Goal: Information Seeking & Learning: Check status

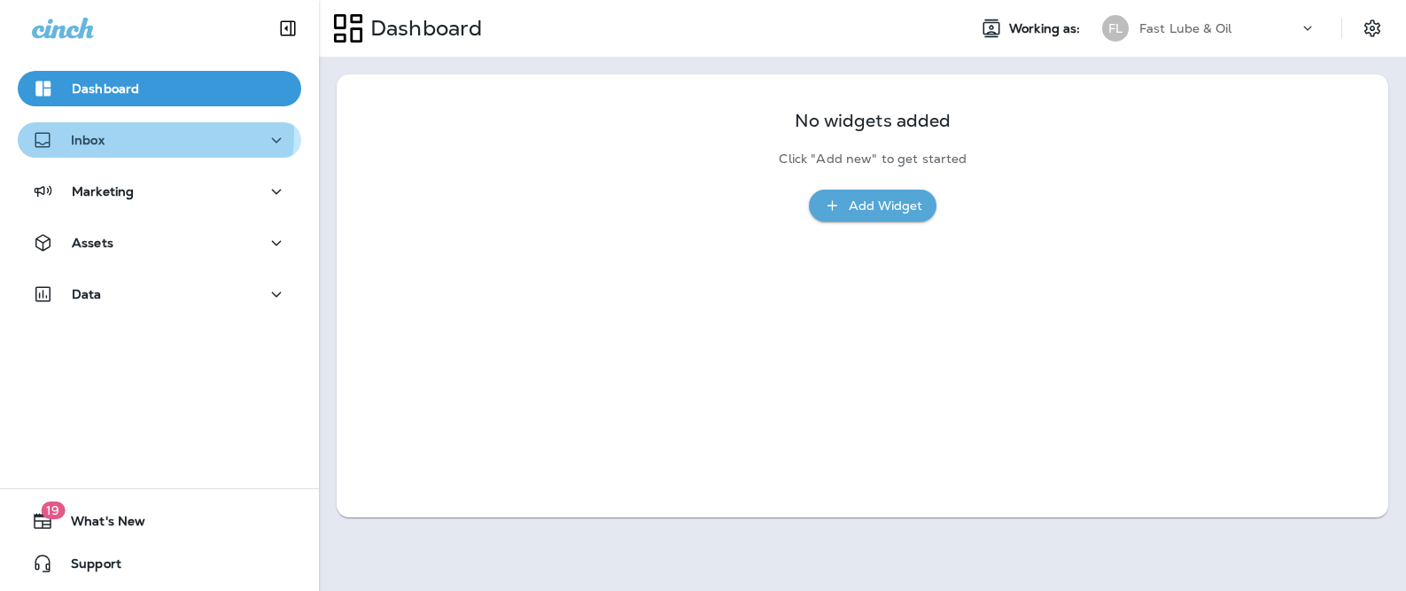
click at [136, 134] on div "Inbox" at bounding box center [159, 140] width 255 height 22
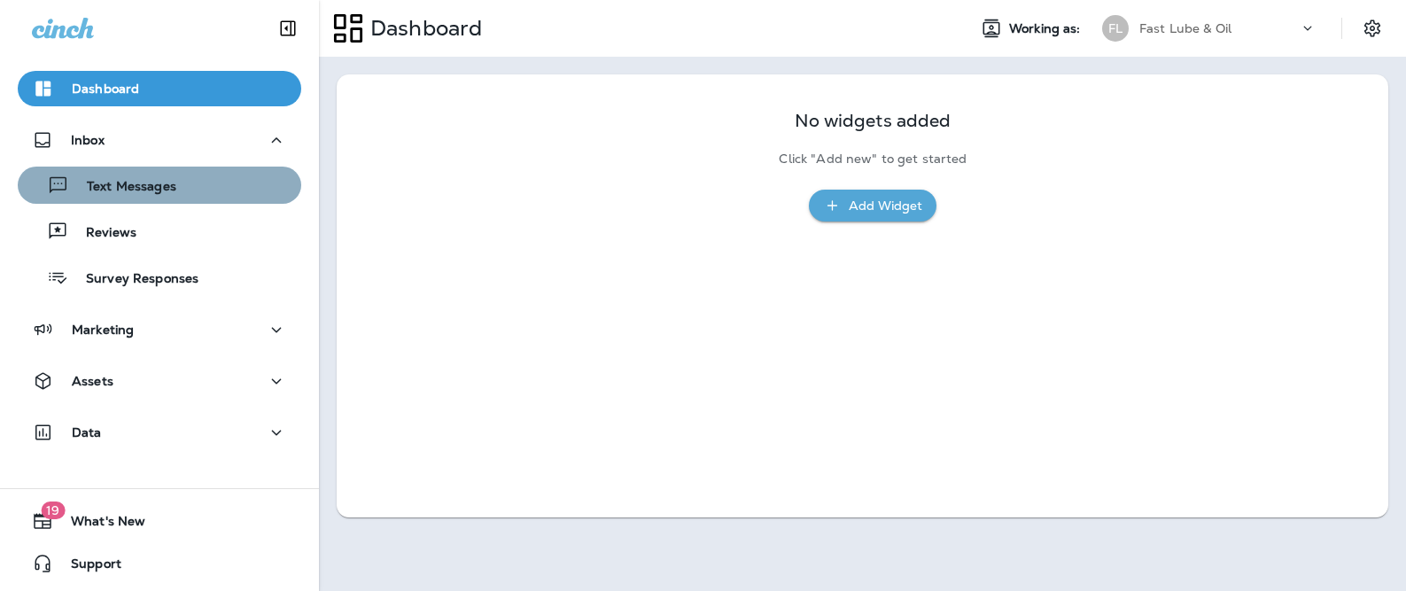
click at [169, 170] on button "Text Messages" at bounding box center [159, 185] width 283 height 37
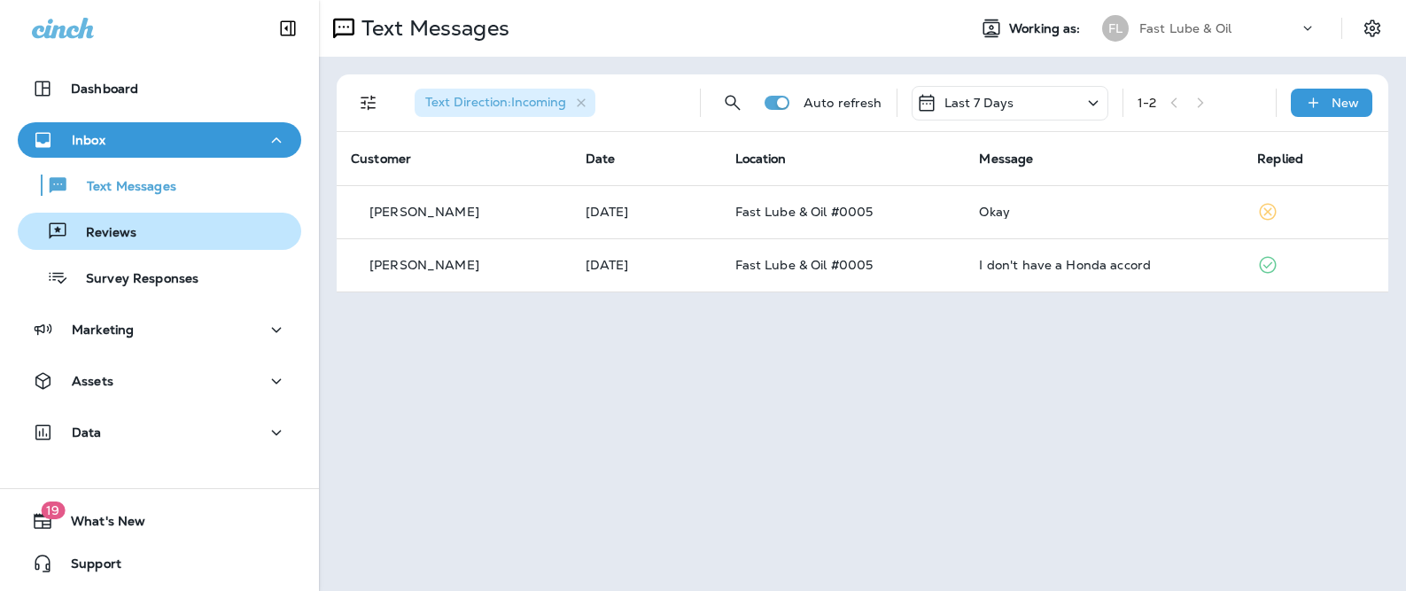
click at [155, 243] on div "Reviews" at bounding box center [159, 231] width 269 height 27
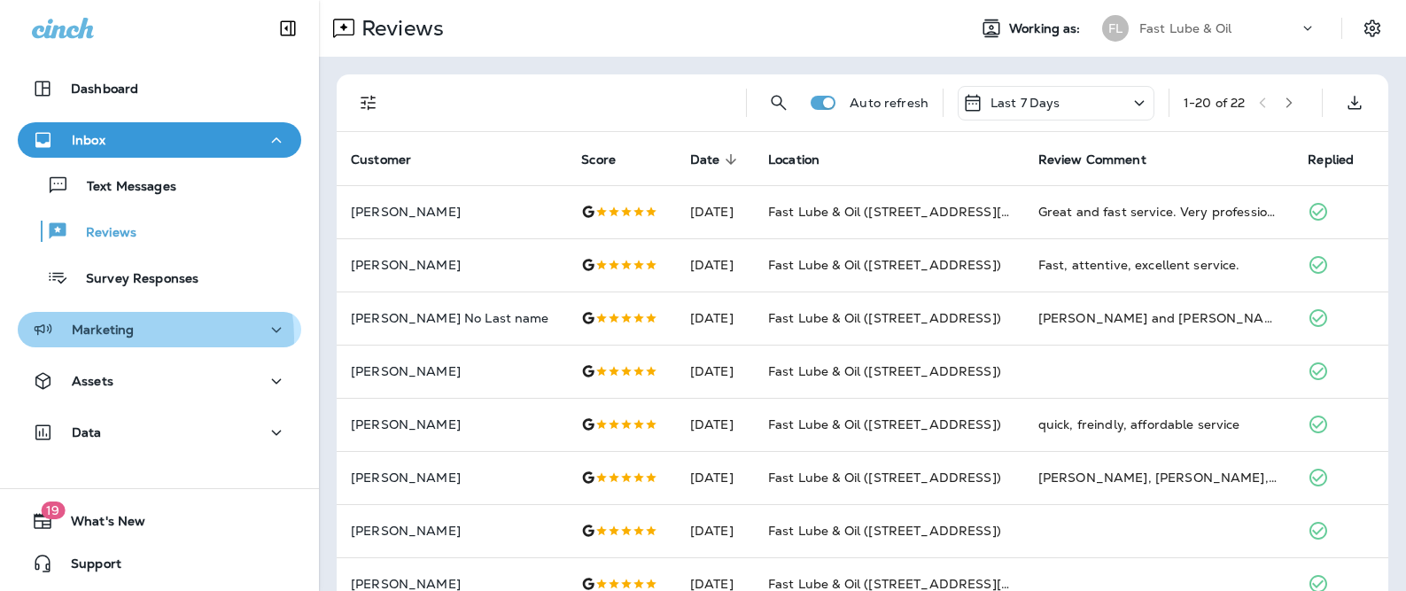
click at [133, 337] on div "Marketing" at bounding box center [159, 330] width 255 height 22
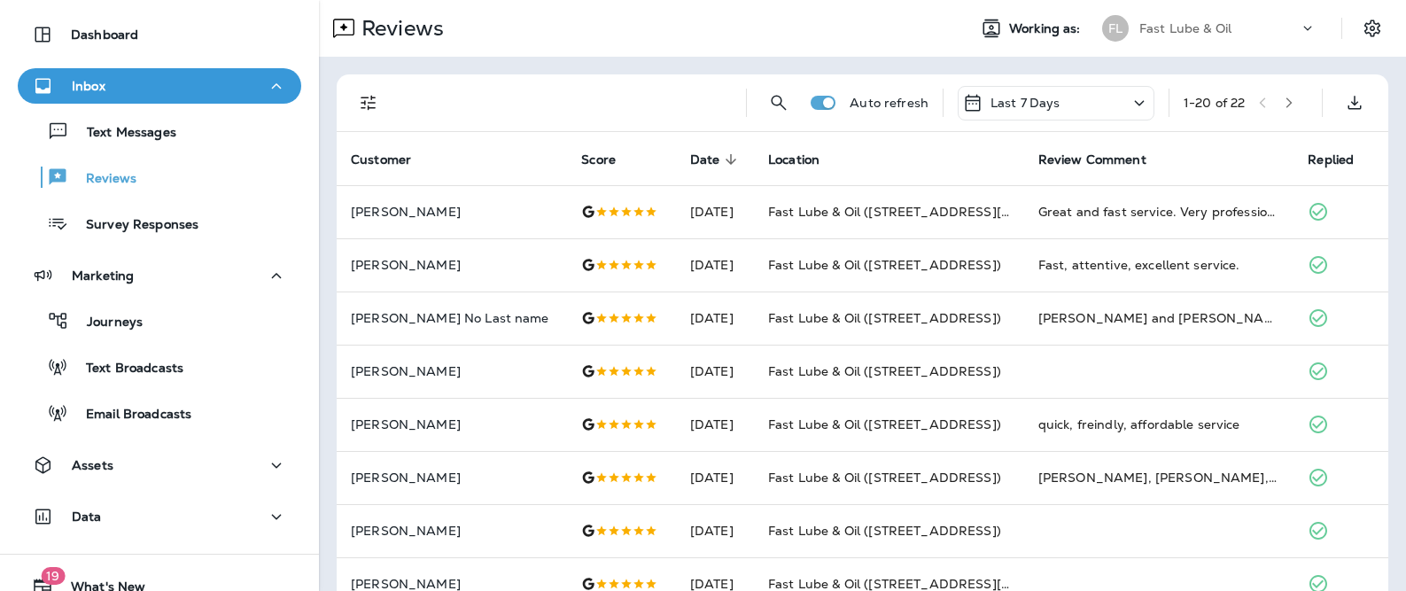
scroll to position [120, 0]
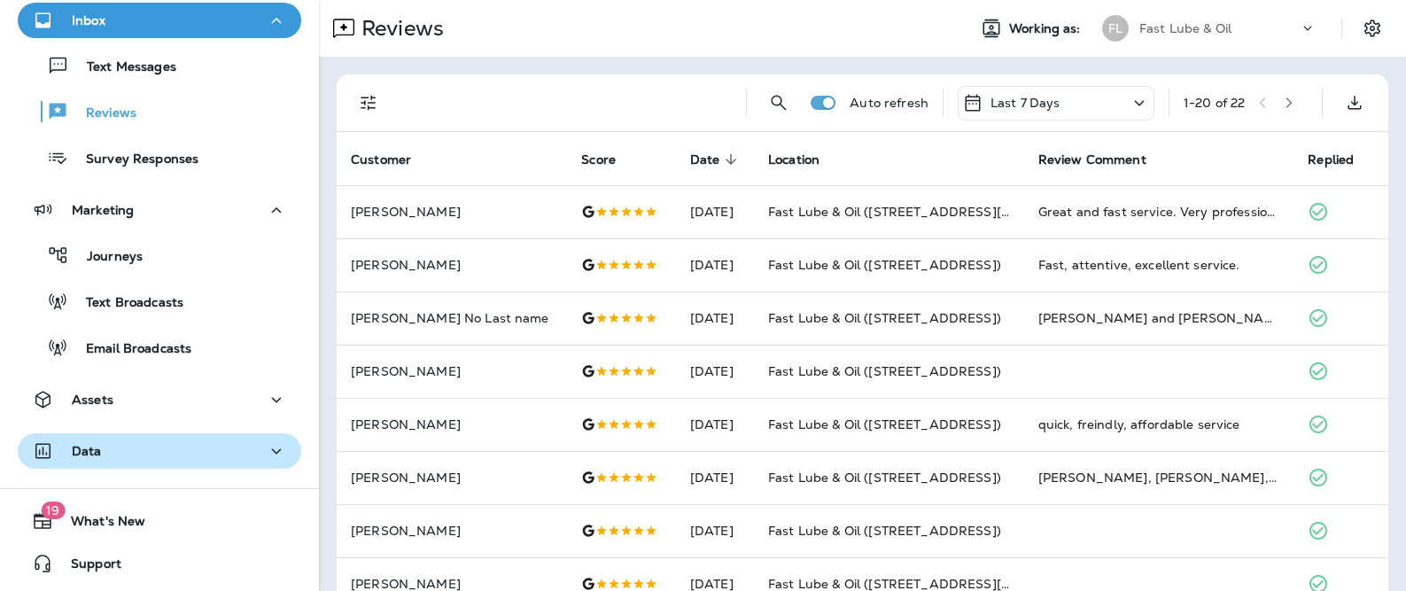
click at [144, 452] on div "Data" at bounding box center [159, 451] width 255 height 22
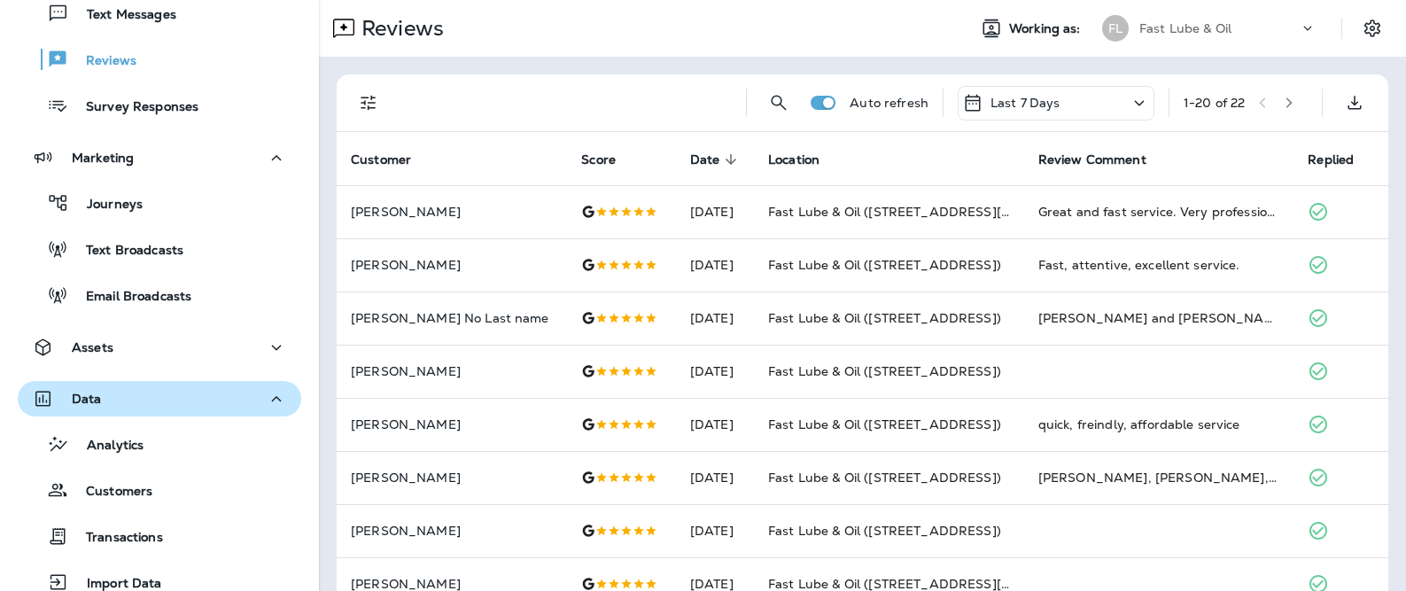
scroll to position [304, 0]
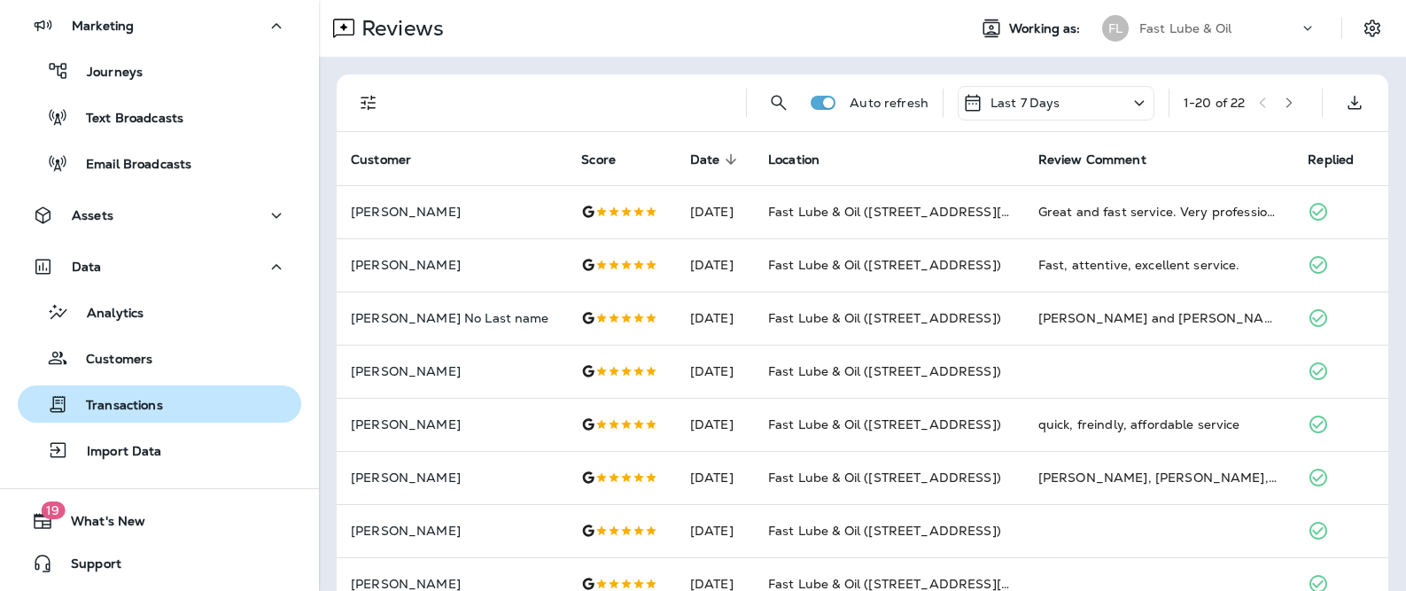
click at [151, 407] on p "Transactions" at bounding box center [115, 406] width 95 height 17
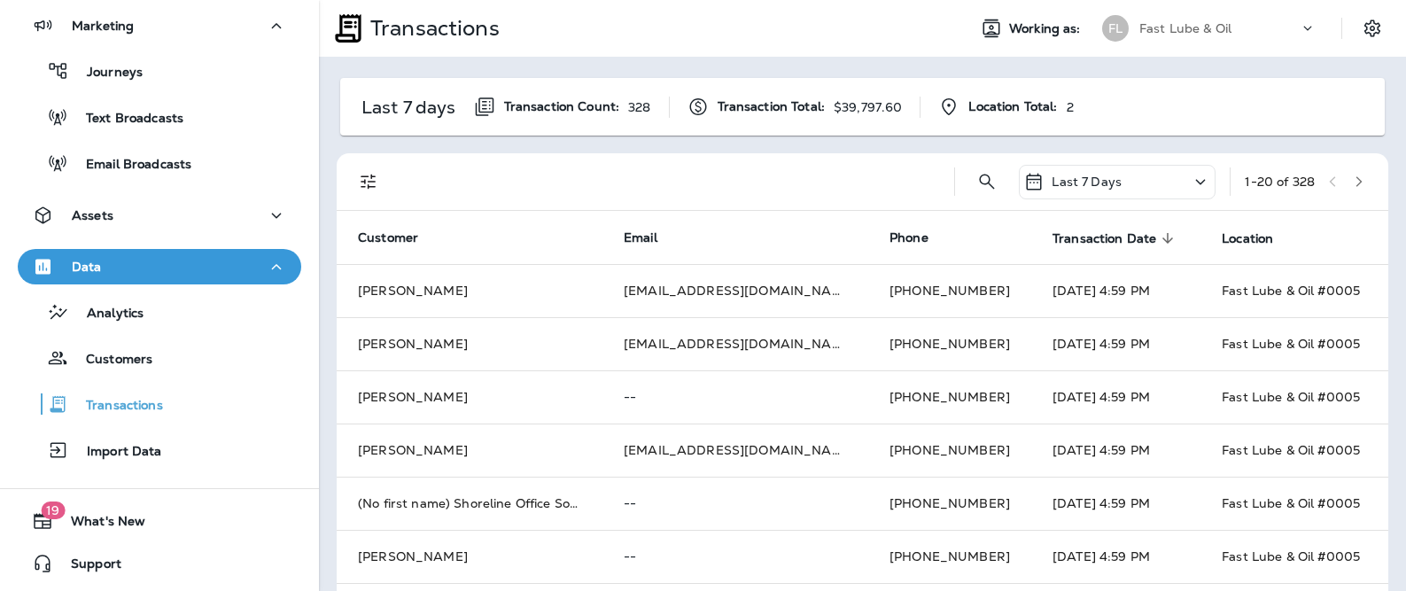
click at [1193, 188] on div "Last 7 Days" at bounding box center [1117, 182] width 197 height 35
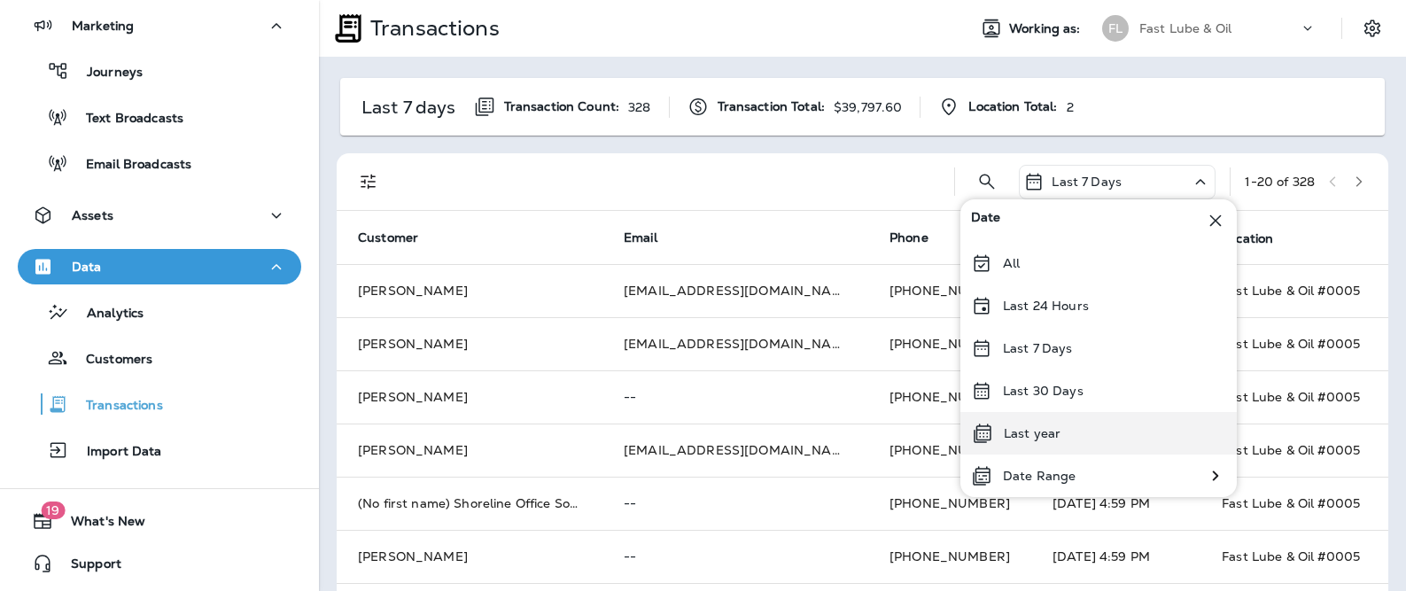
click at [1079, 423] on div "Last year" at bounding box center [1098, 433] width 276 height 43
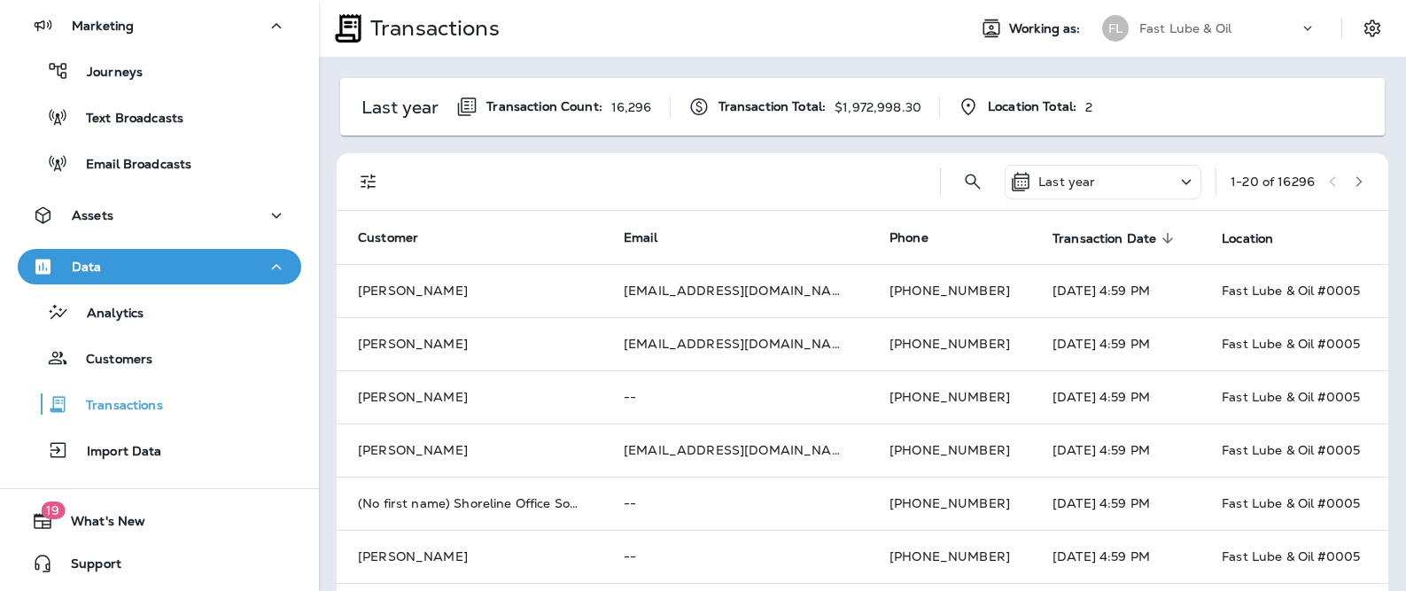
click at [1106, 184] on div "Last year" at bounding box center [1102, 182] width 197 height 35
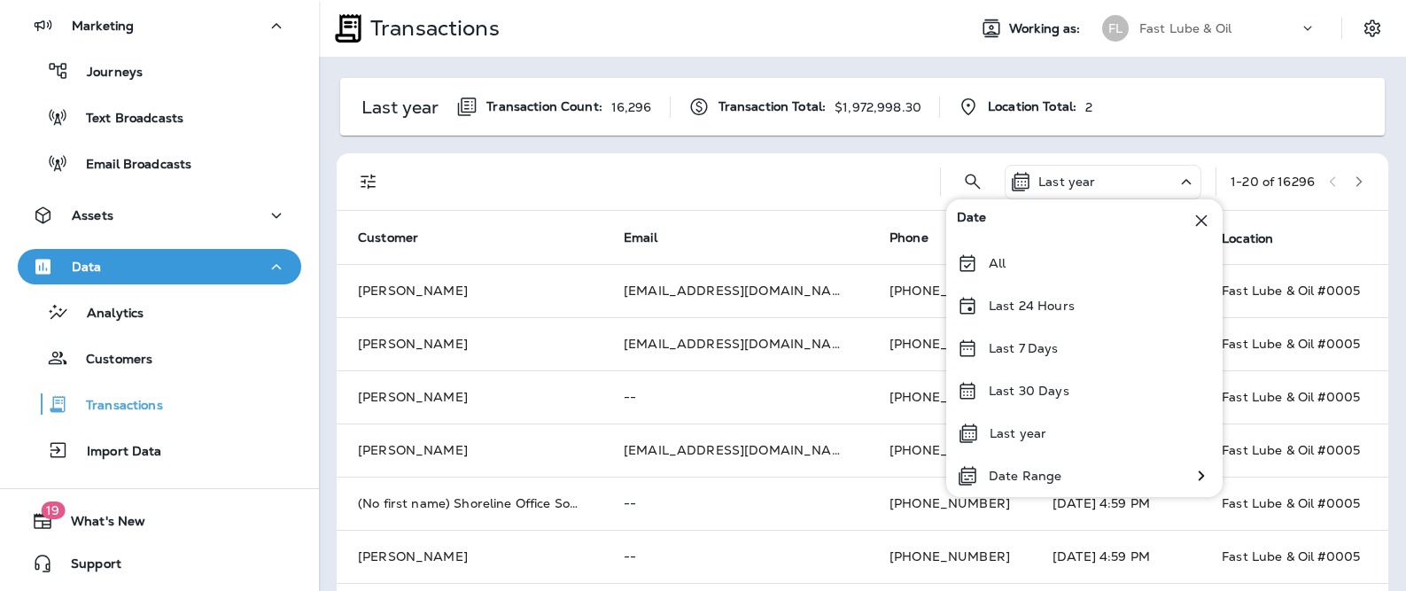
click at [779, 169] on div at bounding box center [662, 181] width 525 height 57
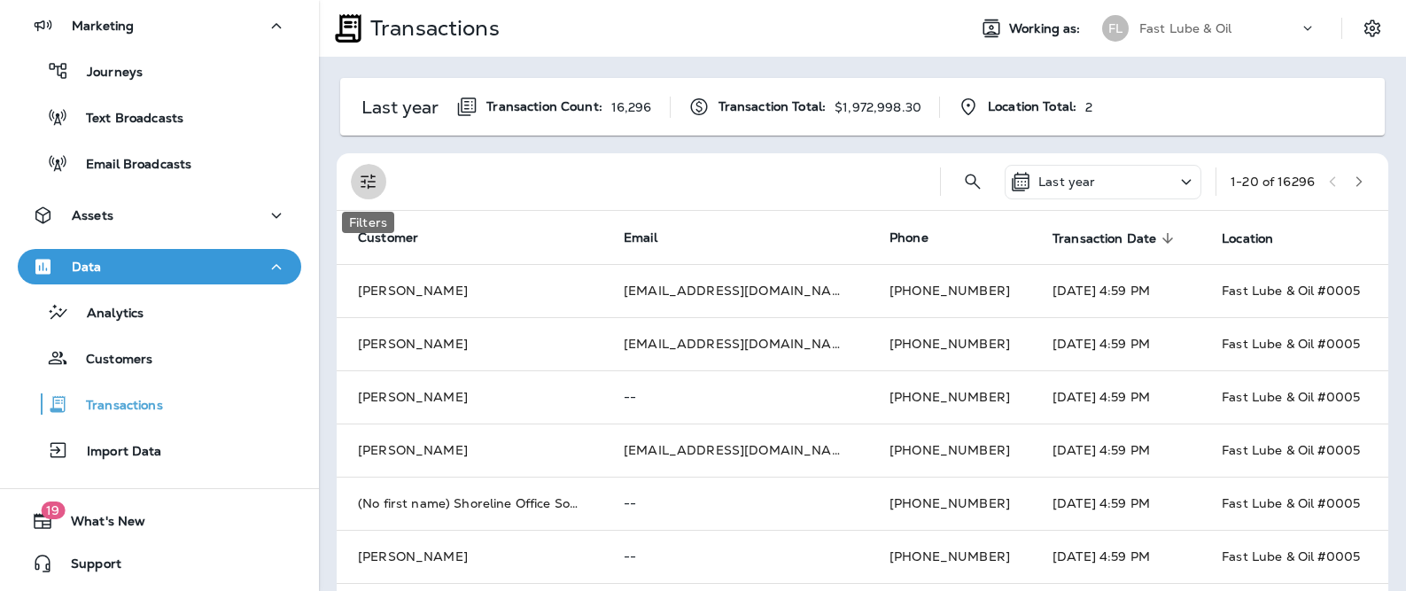
click at [364, 176] on icon "Filters" at bounding box center [368, 181] width 15 height 15
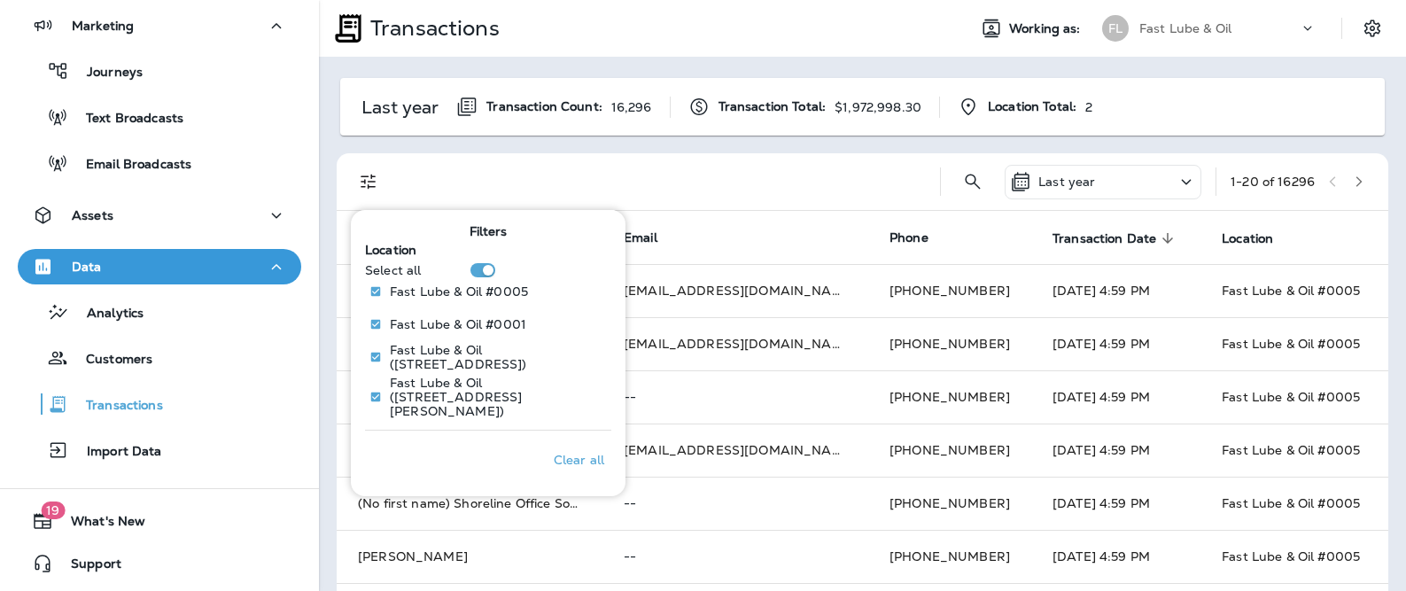
click at [682, 185] on div at bounding box center [662, 181] width 525 height 57
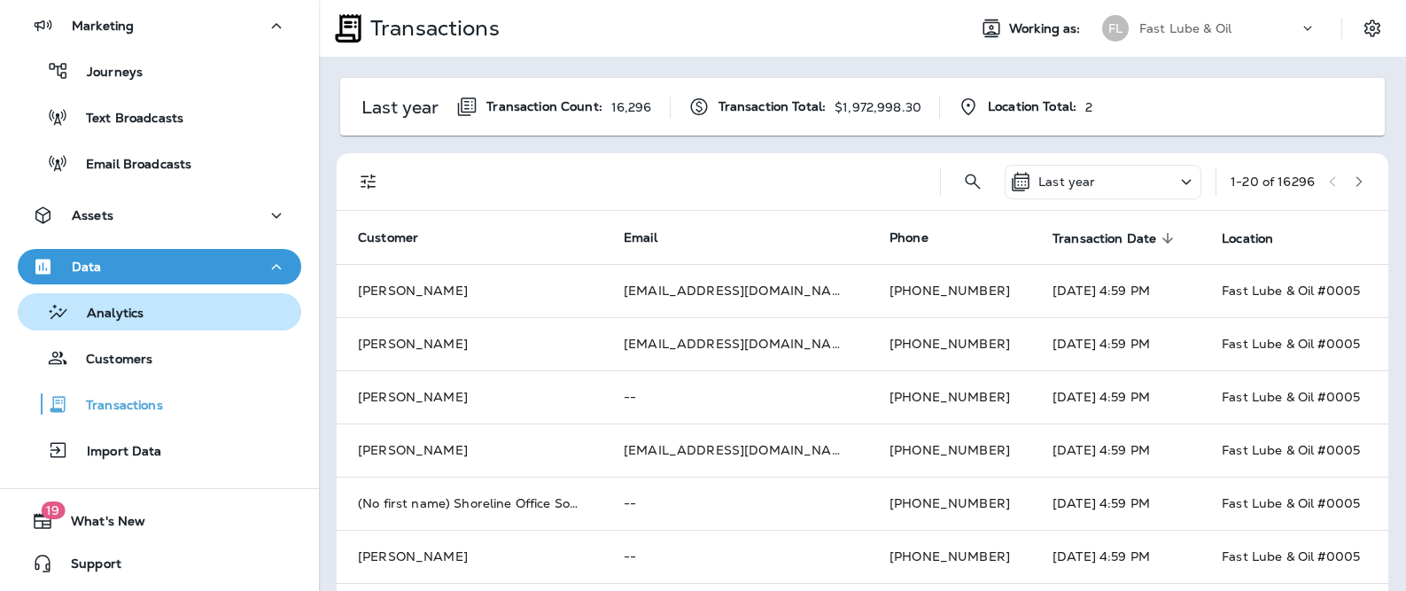
click at [96, 323] on div "Analytics" at bounding box center [84, 311] width 119 height 27
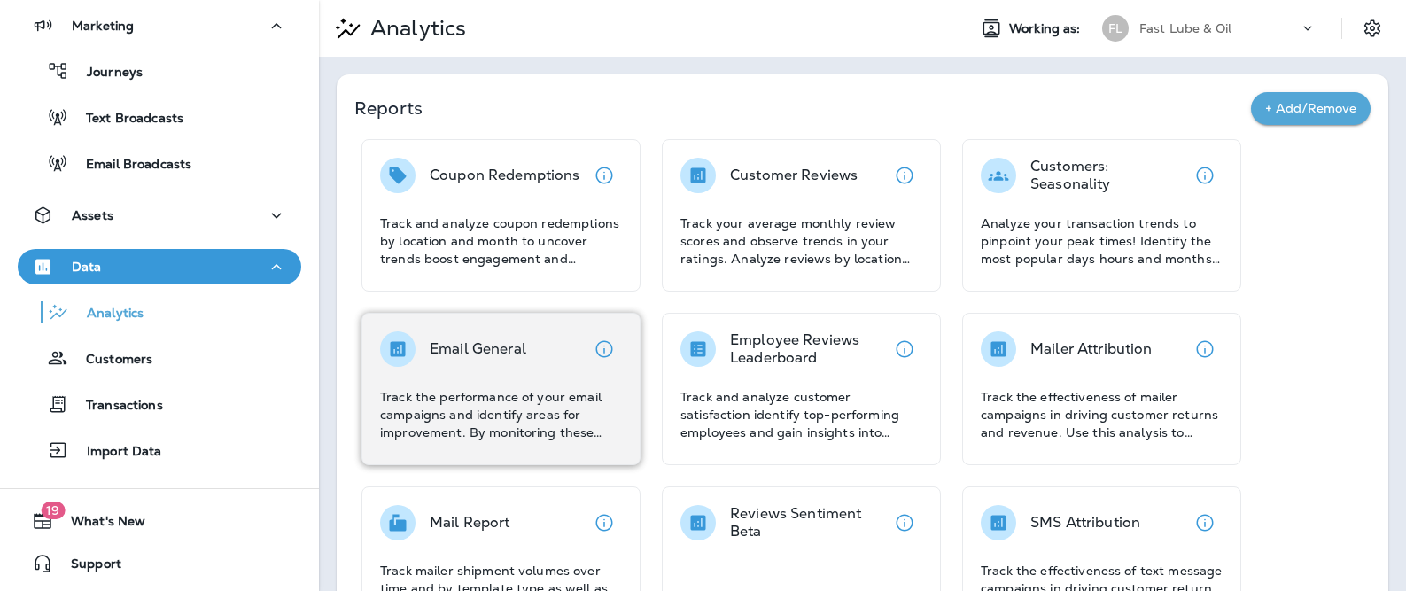
click at [424, 337] on div "Email General" at bounding box center [453, 348] width 146 height 35
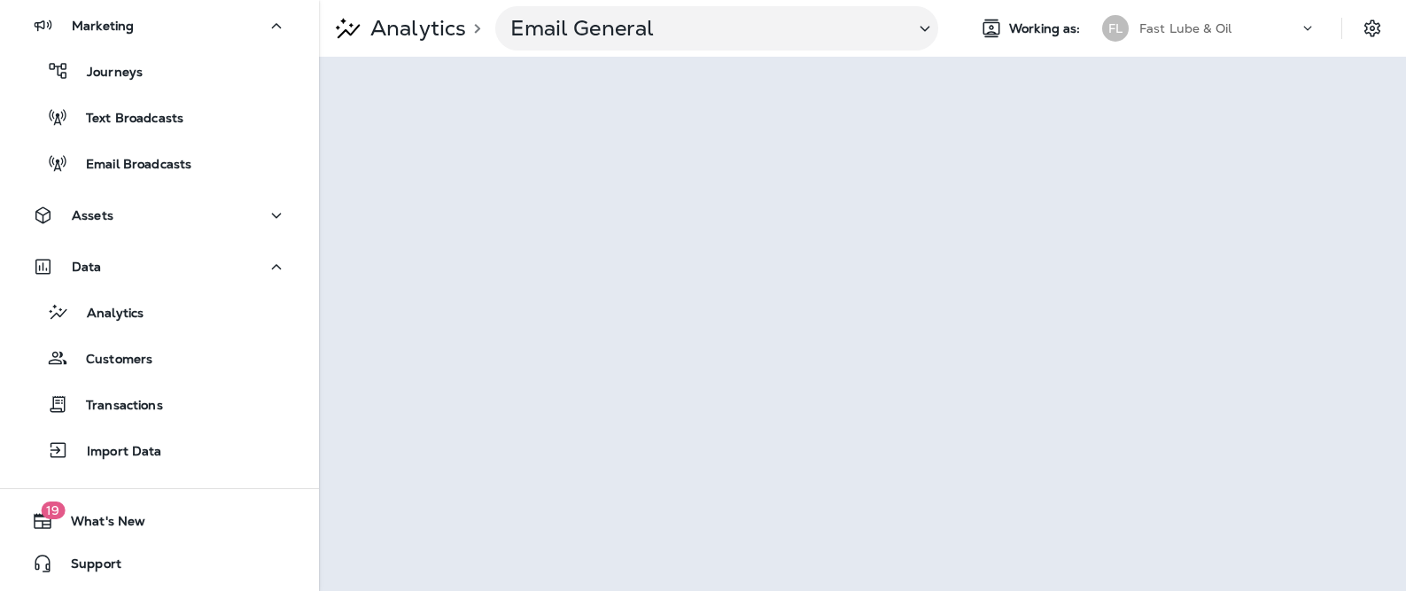
scroll to position [254, 0]
